Goal: Task Accomplishment & Management: Use online tool/utility

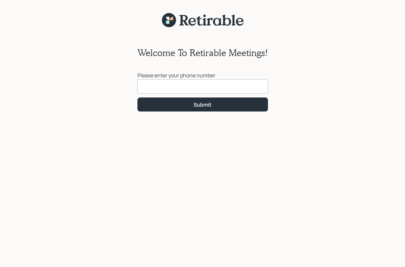
click at [208, 87] on input at bounding box center [202, 86] width 131 height 14
type input "[PHONE_NUMBER]"
click button "Submit" at bounding box center [202, 105] width 131 height 14
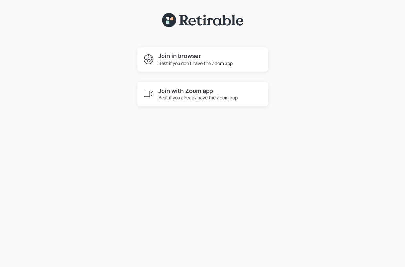
click at [183, 55] on h4 "Join in browser" at bounding box center [195, 56] width 74 height 7
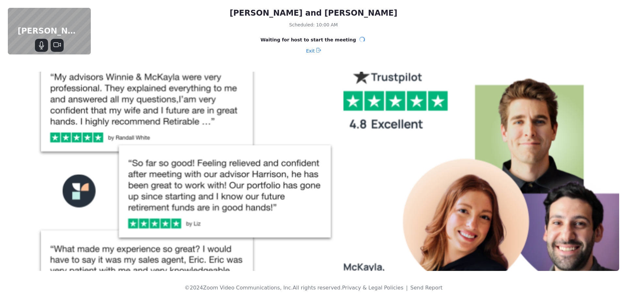
click at [377, 23] on div "[PERSON_NAME] [PERSON_NAME] and [PERSON_NAME] Scheduled: 10:00 AM Waiting for h…" at bounding box center [313, 148] width 627 height 297
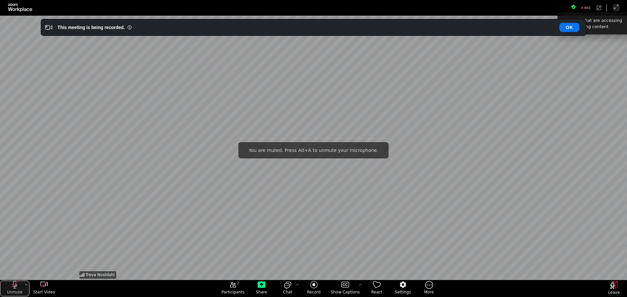
click at [14, 267] on icon "unmute my microphone" at bounding box center [15, 285] width 8 height 8
